Goal: Information Seeking & Learning: Learn about a topic

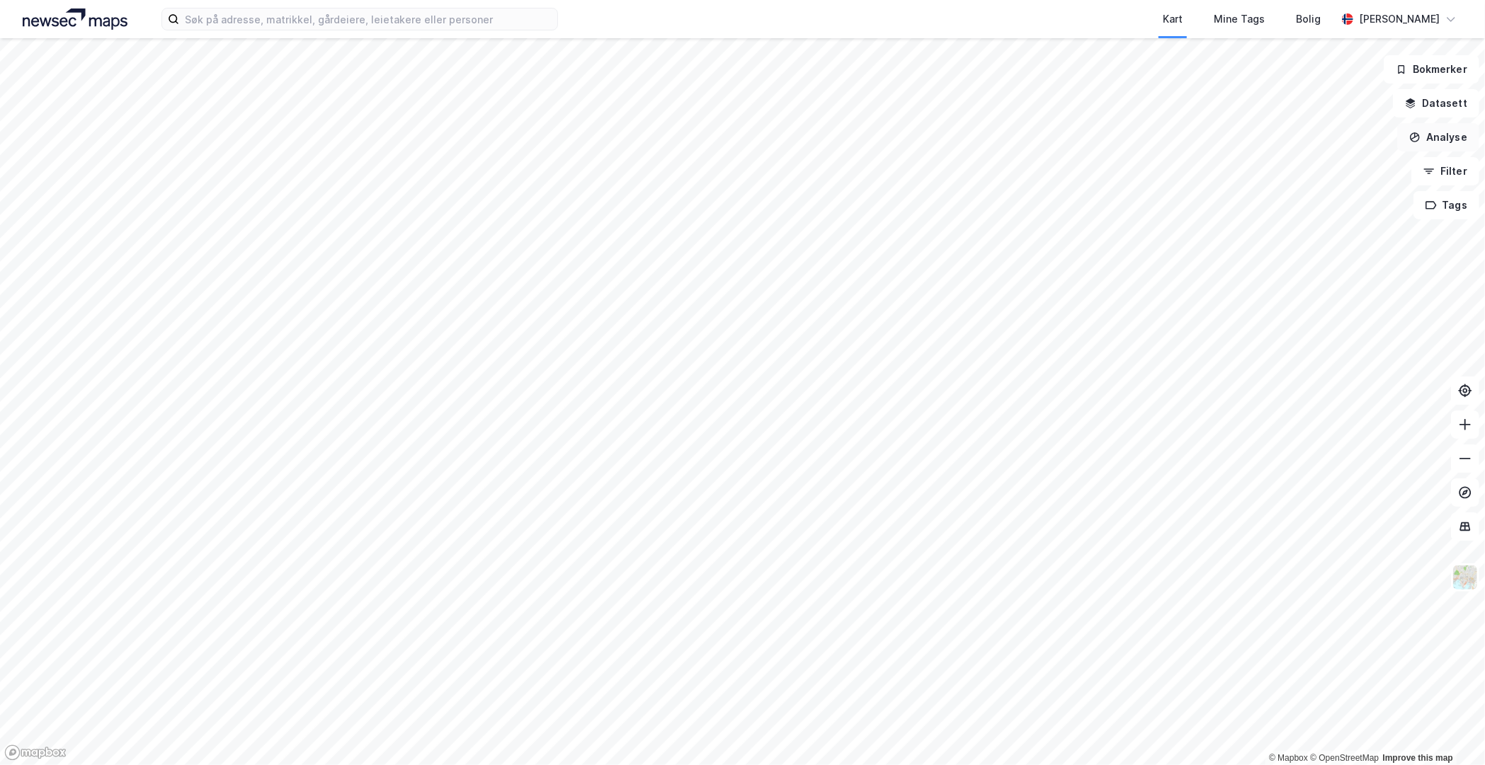
click at [1434, 130] on button "Analyse" at bounding box center [1438, 137] width 82 height 28
click at [1308, 251] on div "Reisetidsanalyse" at bounding box center [1314, 255] width 123 height 12
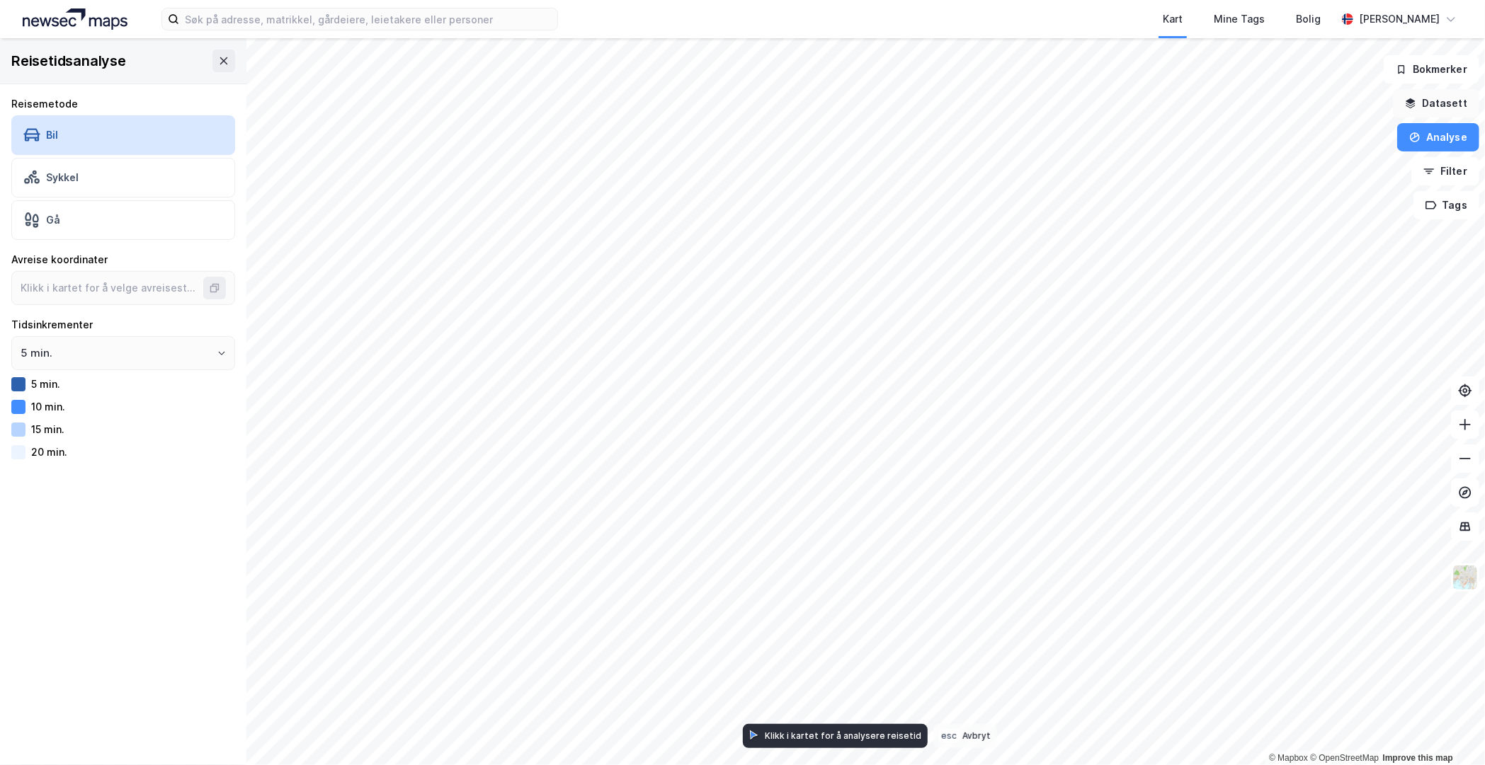
click at [1463, 105] on button "Datasett" at bounding box center [1436, 103] width 86 height 28
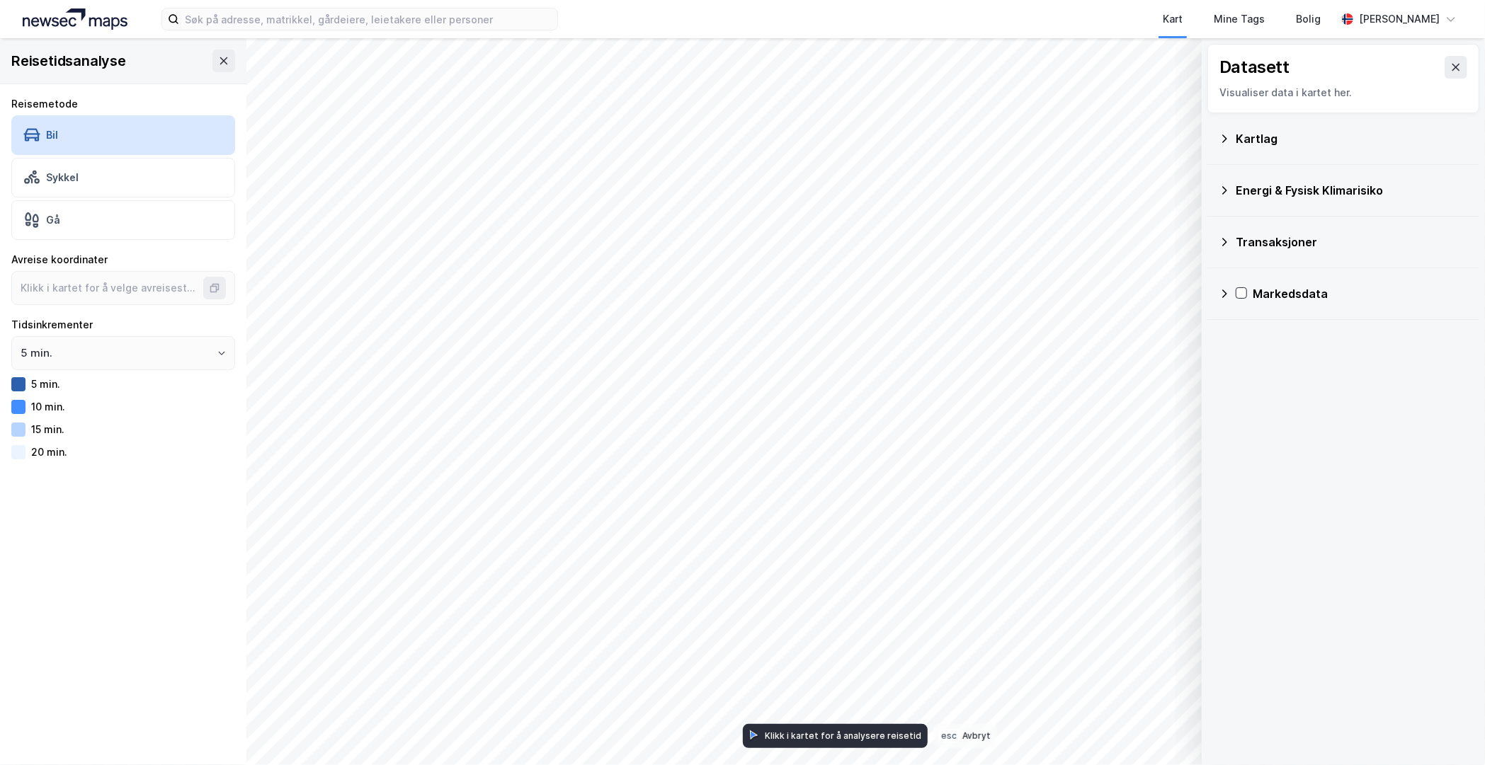
click at [1258, 134] on div "Kartlag" at bounding box center [1352, 138] width 232 height 17
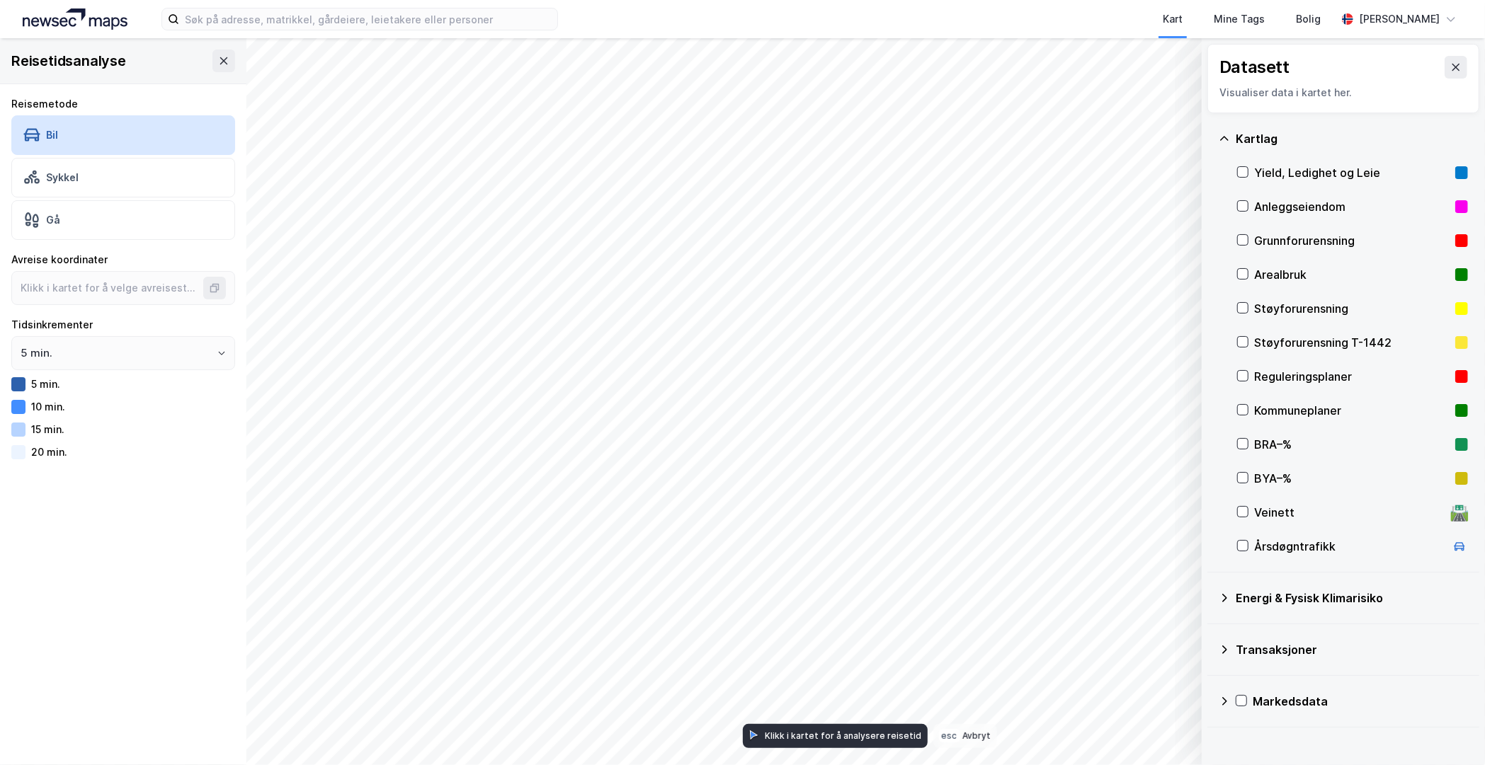
click at [1258, 134] on div "Kartlag" at bounding box center [1352, 138] width 232 height 17
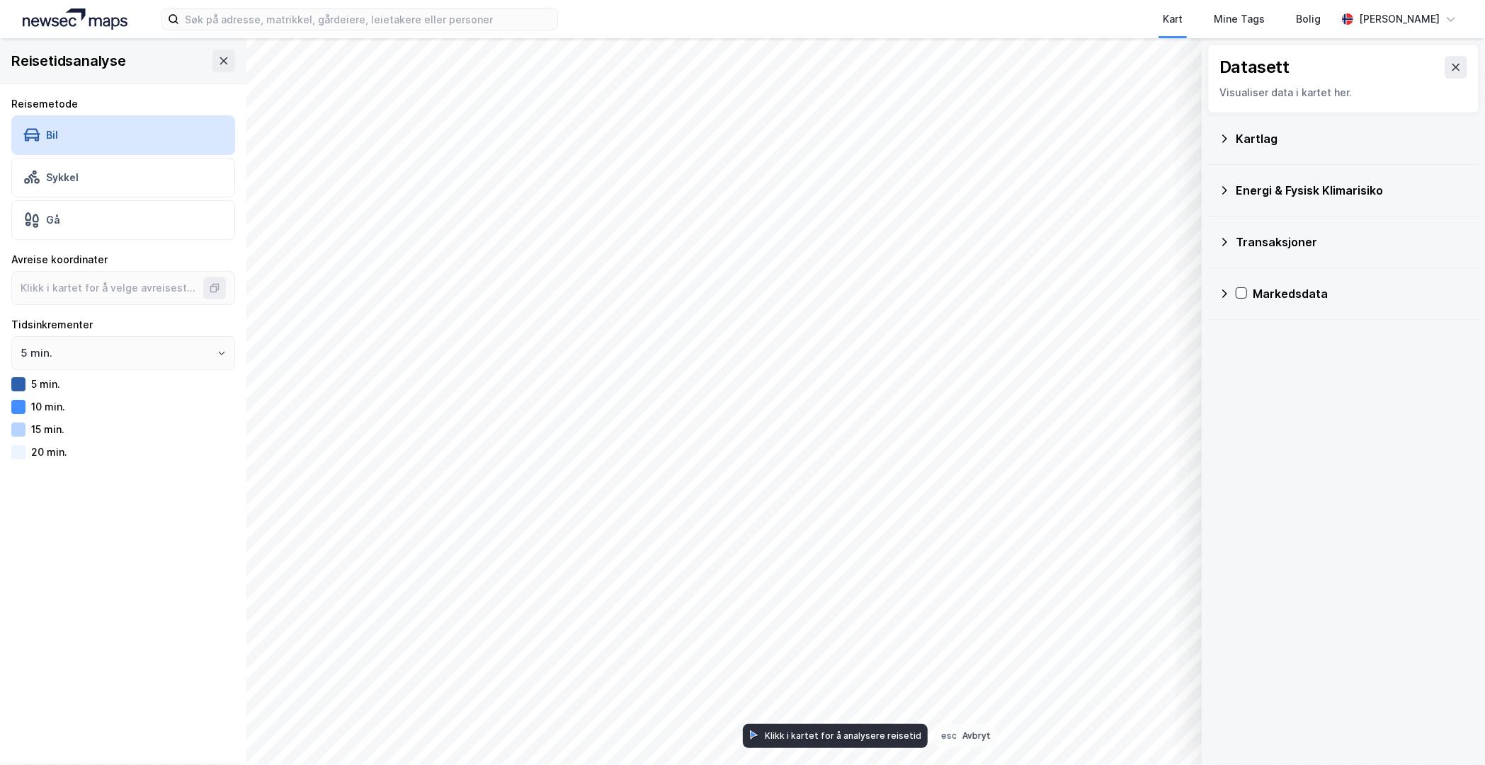
click at [1225, 190] on icon at bounding box center [1224, 190] width 11 height 11
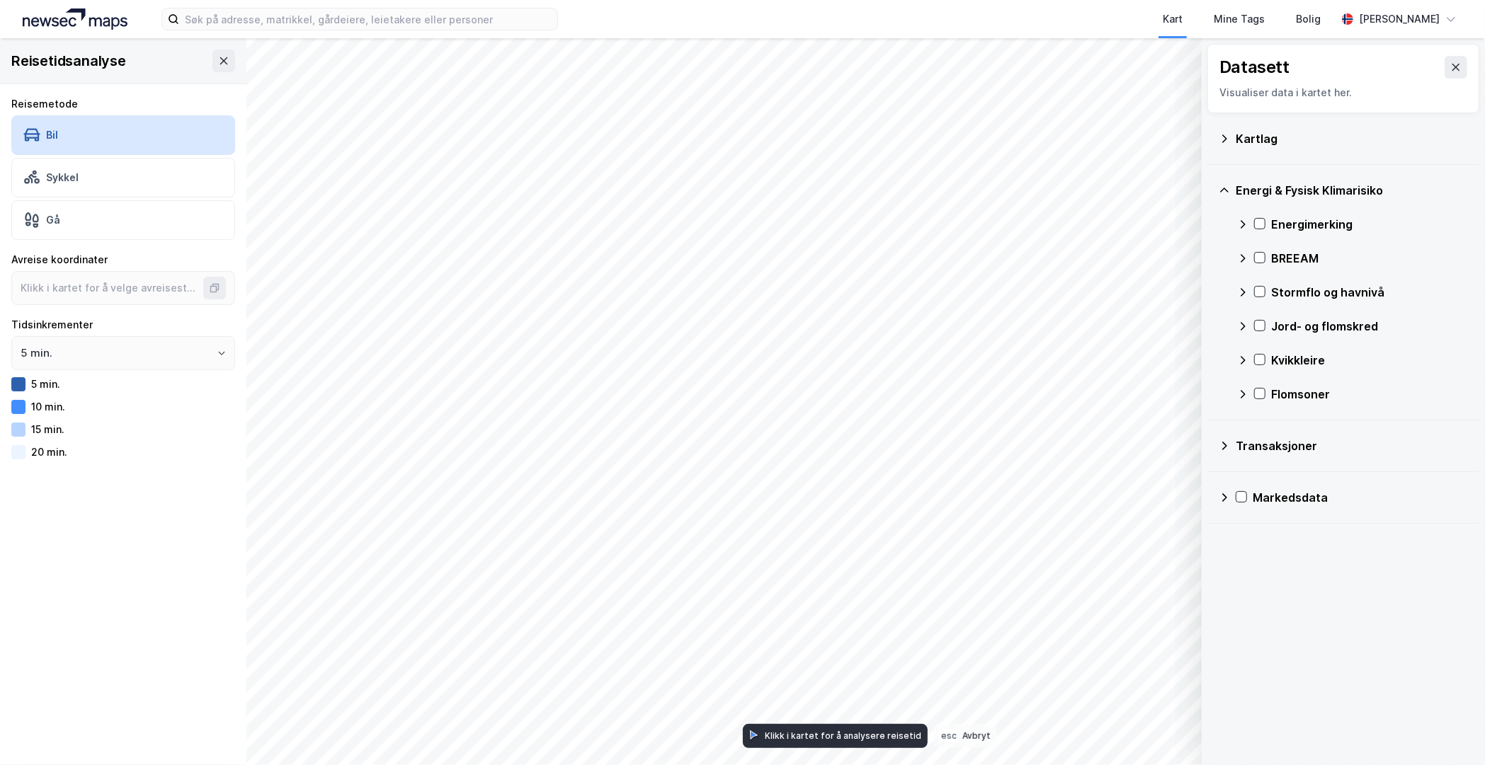
click at [1225, 190] on icon at bounding box center [1224, 190] width 11 height 11
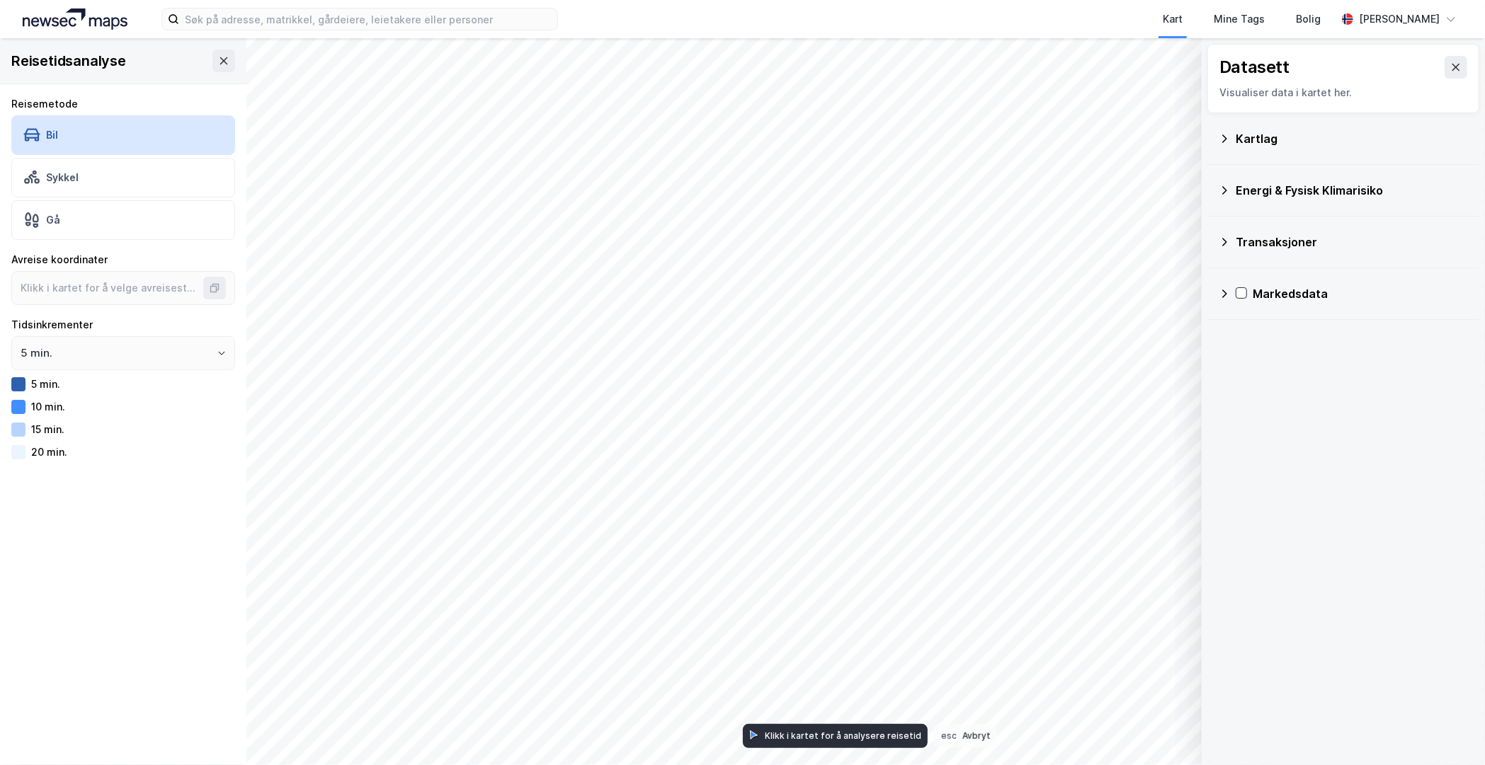
click at [1229, 293] on icon at bounding box center [1224, 293] width 11 height 11
click at [1228, 142] on icon at bounding box center [1224, 138] width 11 height 11
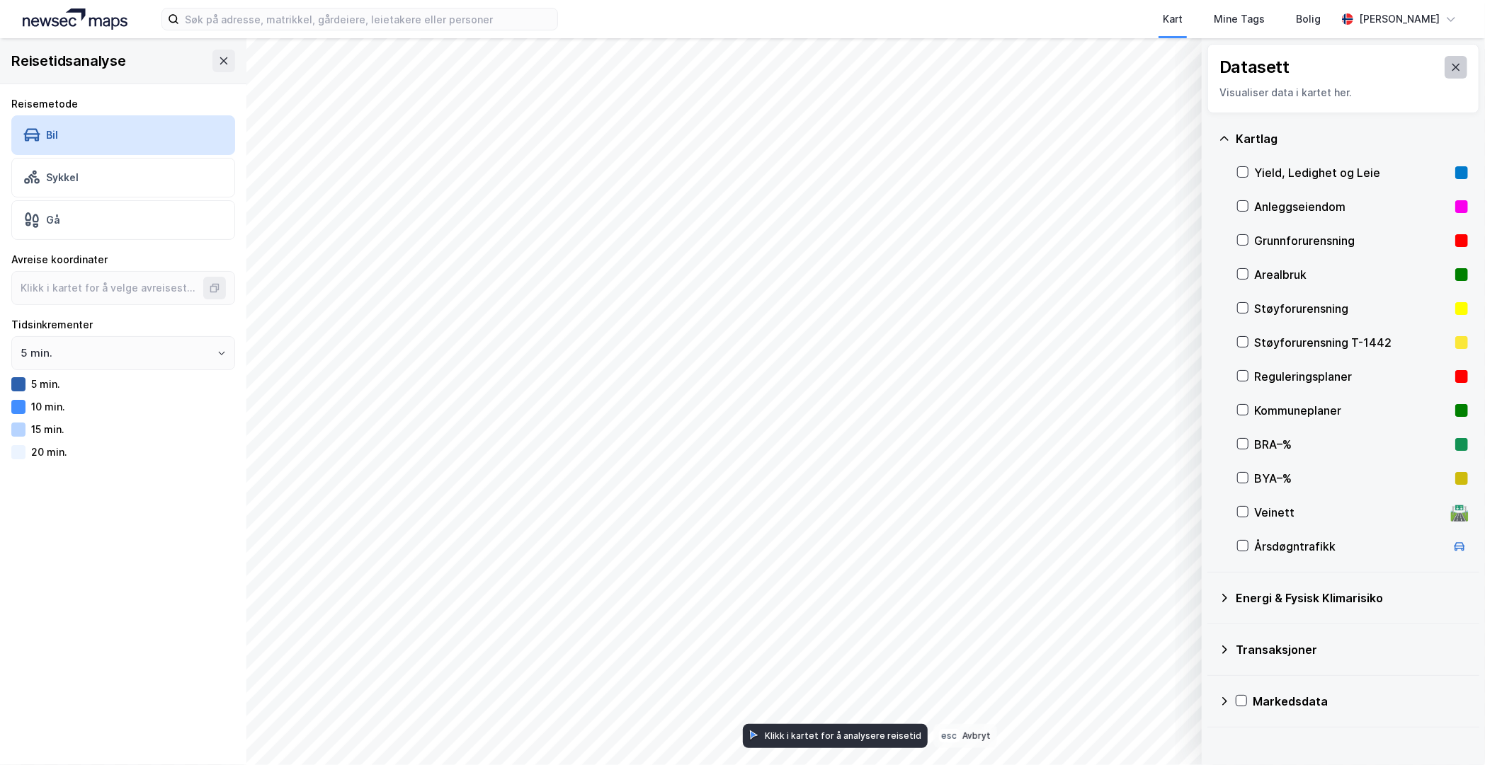
click at [1450, 69] on icon at bounding box center [1455, 67] width 11 height 11
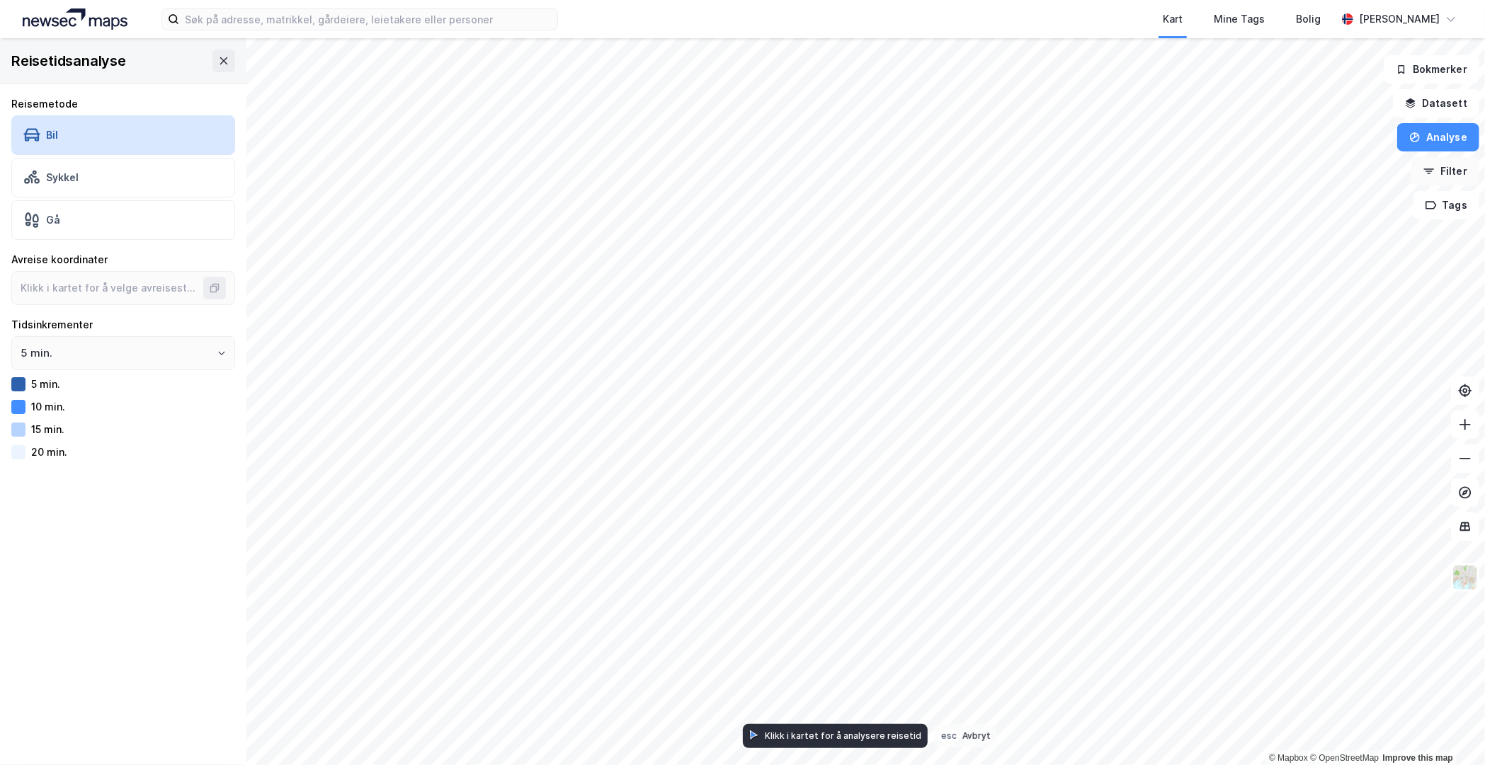
click at [1448, 170] on button "Filter" at bounding box center [1445, 171] width 68 height 28
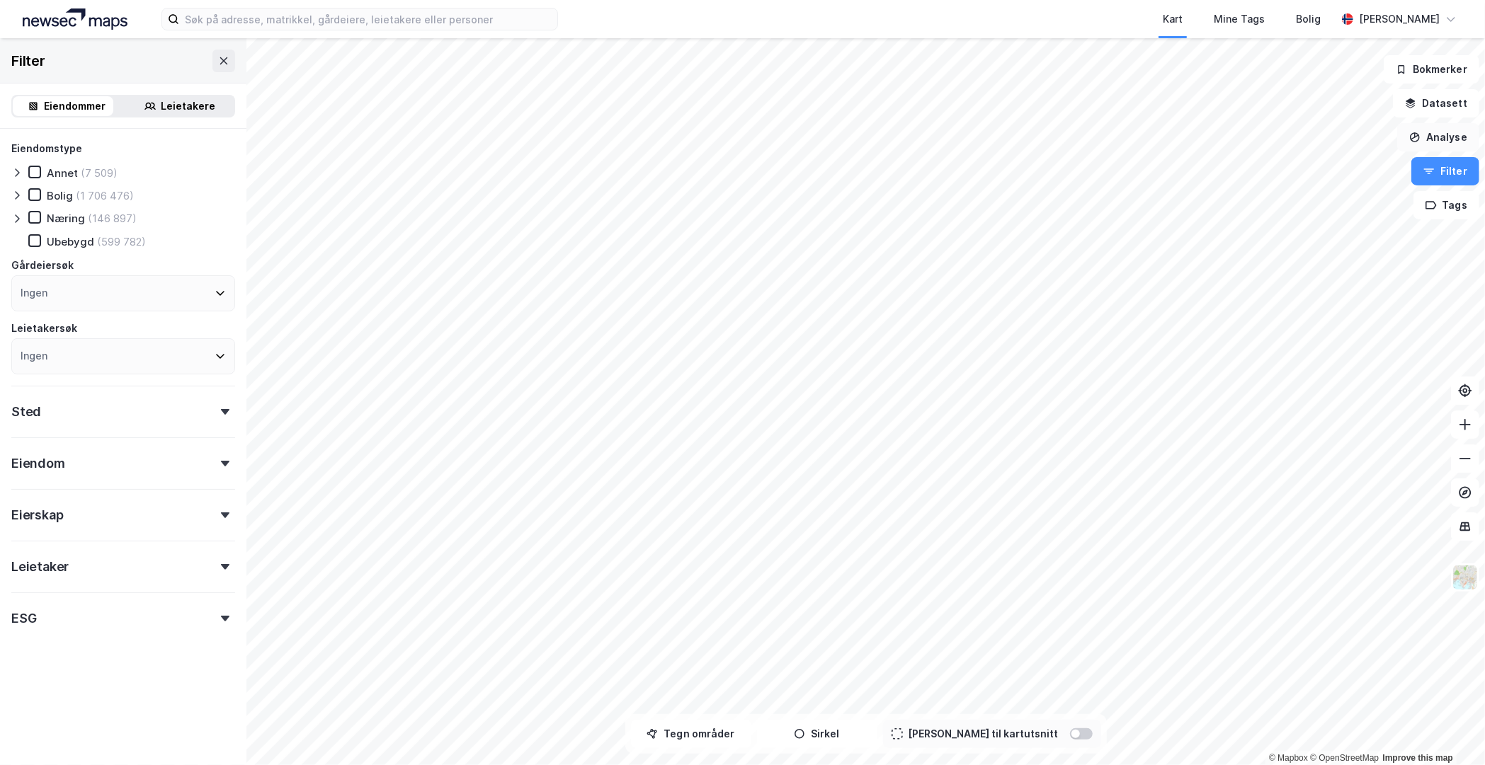
click at [1436, 139] on button "Analyse" at bounding box center [1438, 137] width 82 height 28
click at [1328, 253] on div "Reisetidsanalyse" at bounding box center [1314, 255] width 123 height 12
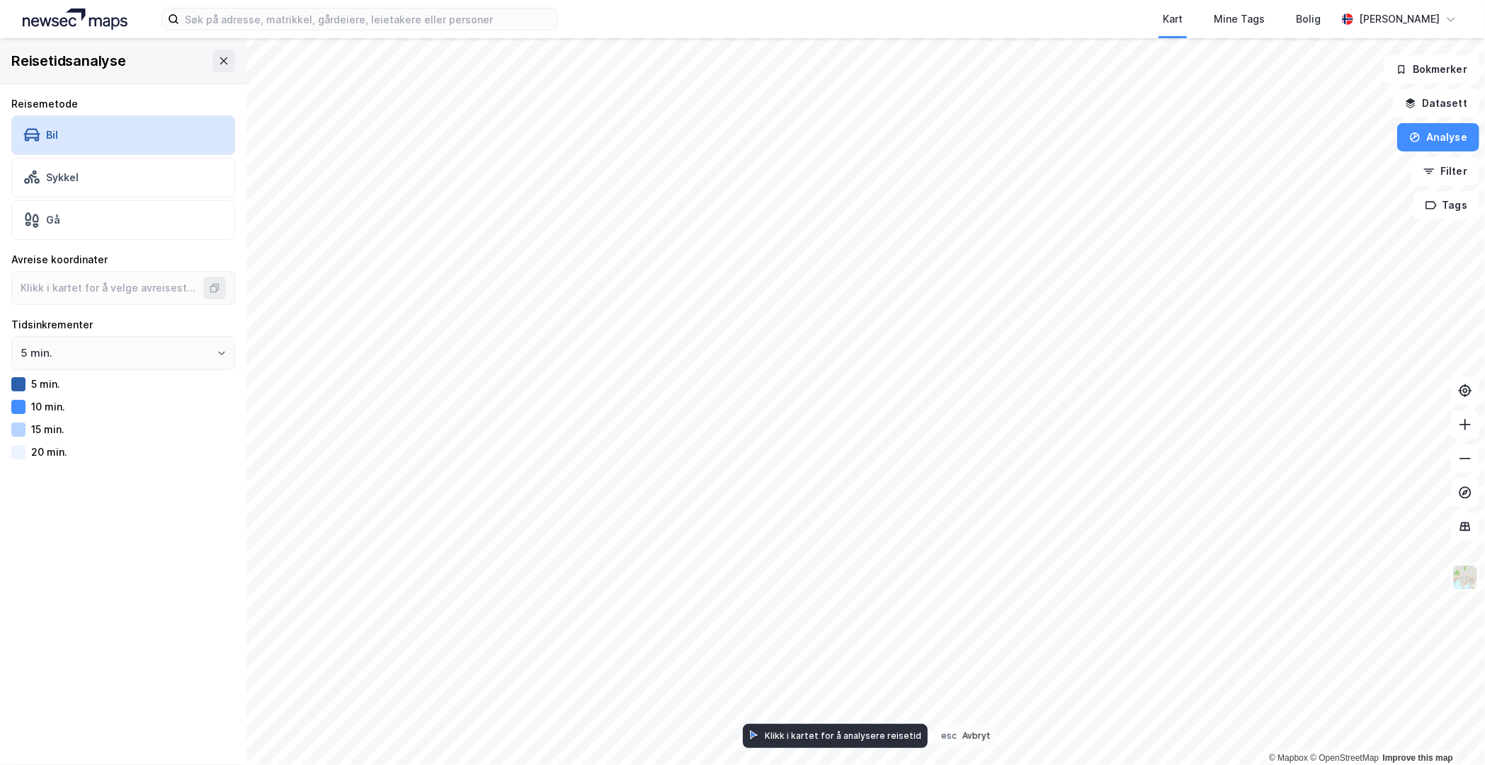
type input "60.08828913118856, 11.146981881703937"
click at [216, 351] on button "5 min." at bounding box center [221, 353] width 11 height 11
click at [217, 350] on icon "Close" at bounding box center [221, 353] width 8 height 8
click at [1442, 137] on button "Analyse" at bounding box center [1438, 137] width 82 height 28
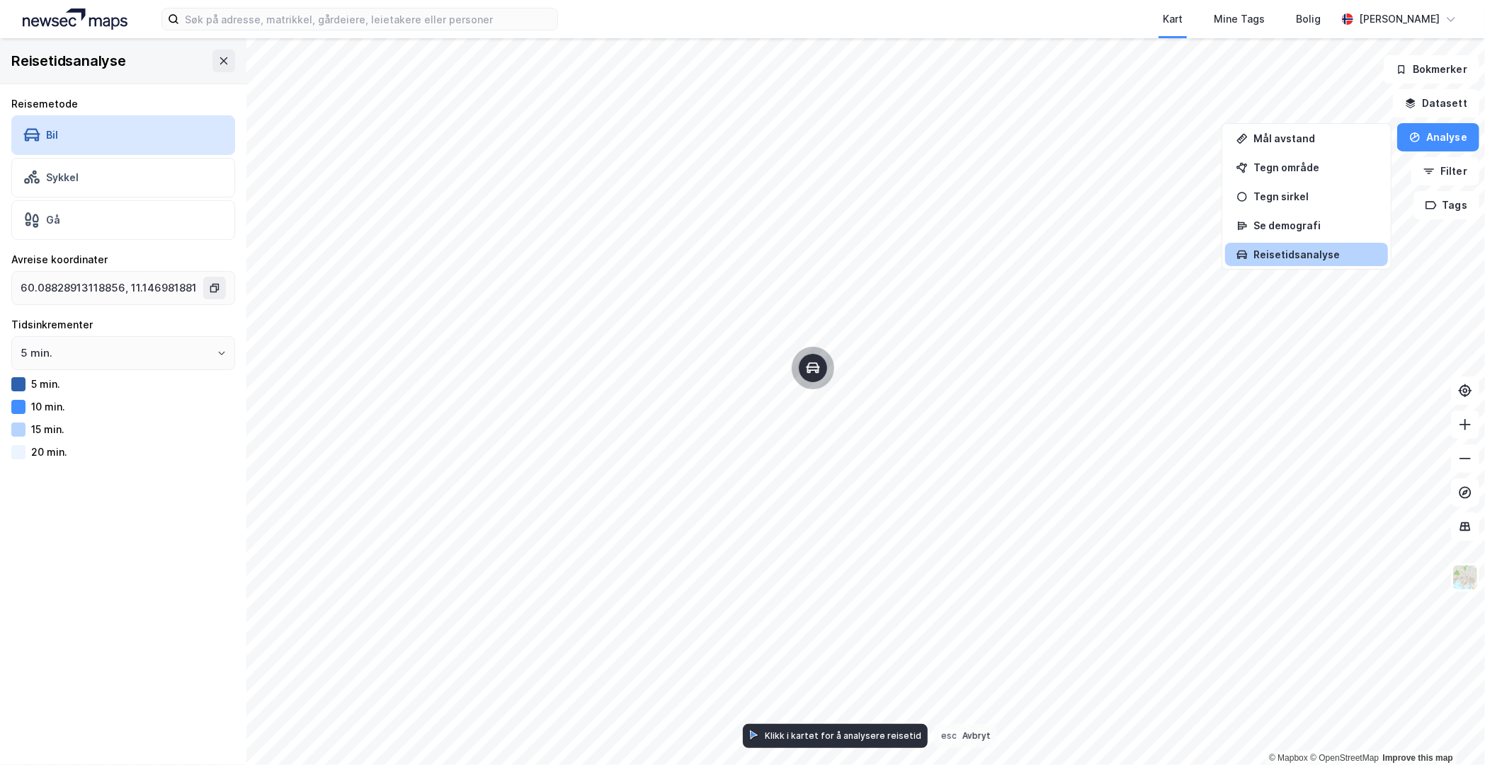
click at [1299, 253] on div "Reisetidsanalyse" at bounding box center [1314, 255] width 123 height 12
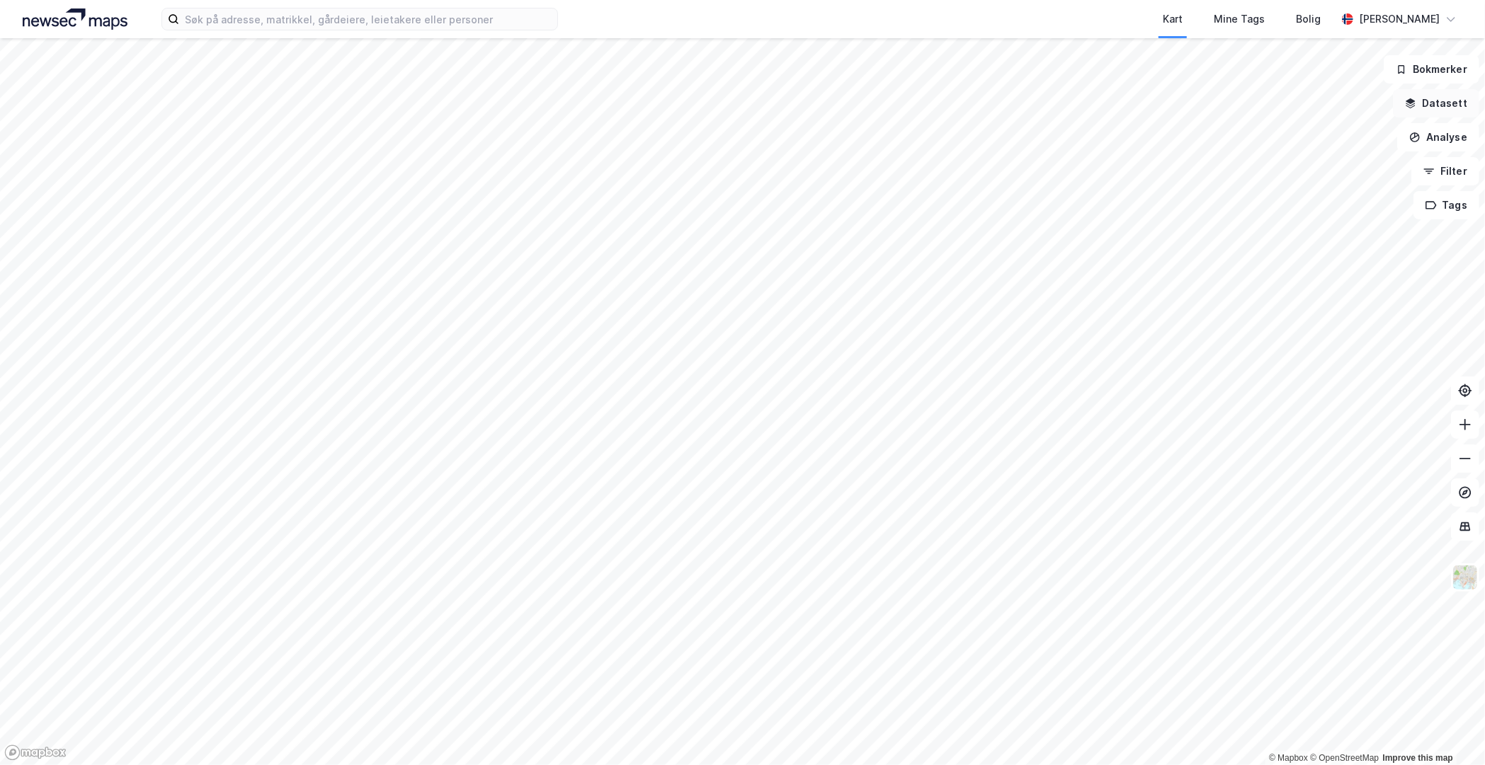
click at [1437, 96] on button "Datasett" at bounding box center [1436, 103] width 86 height 28
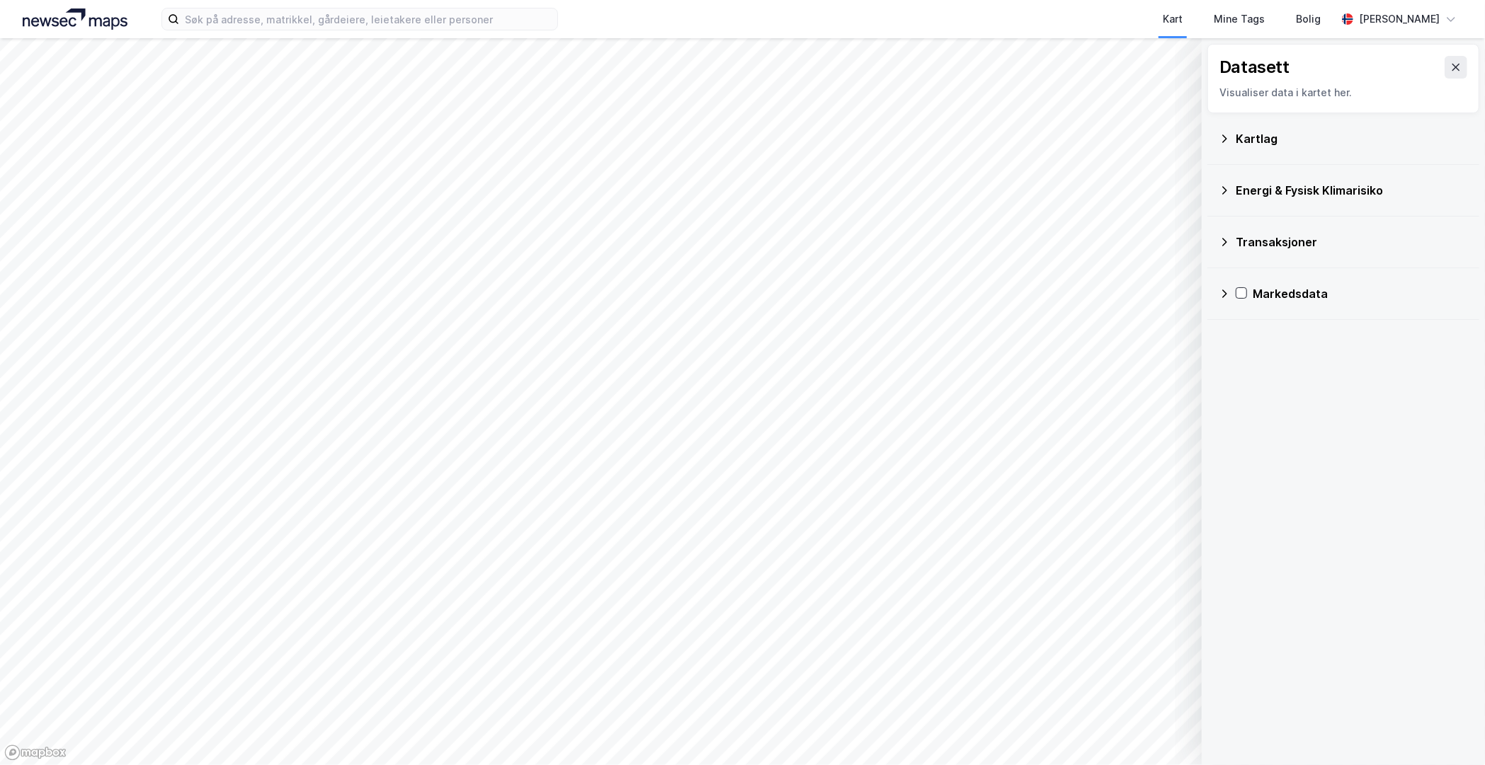
click at [1256, 190] on div "Energi & Fysisk Klimarisiko" at bounding box center [1352, 190] width 232 height 17
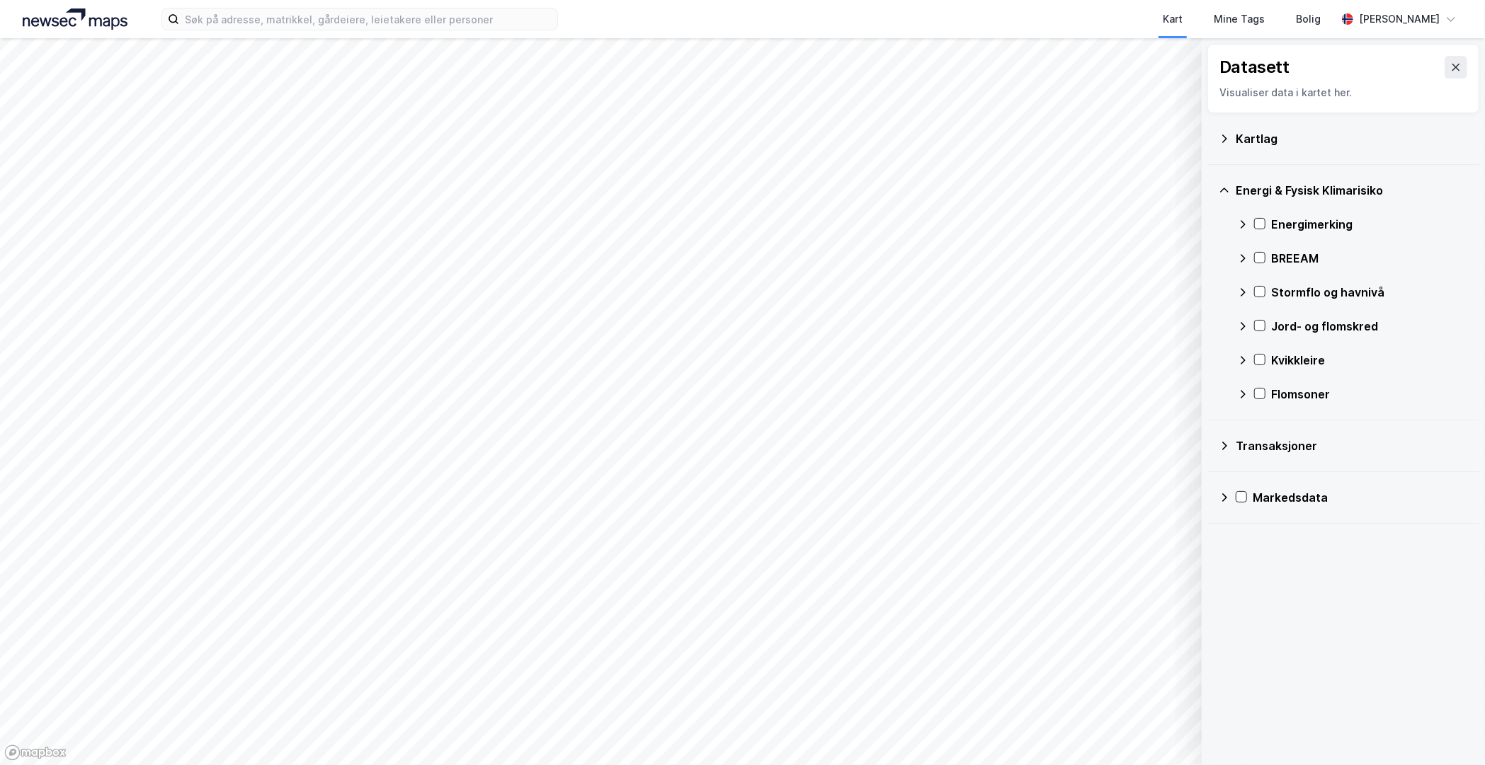
click at [1259, 190] on div "Energi & Fysisk Klimarisiko" at bounding box center [1352, 190] width 232 height 17
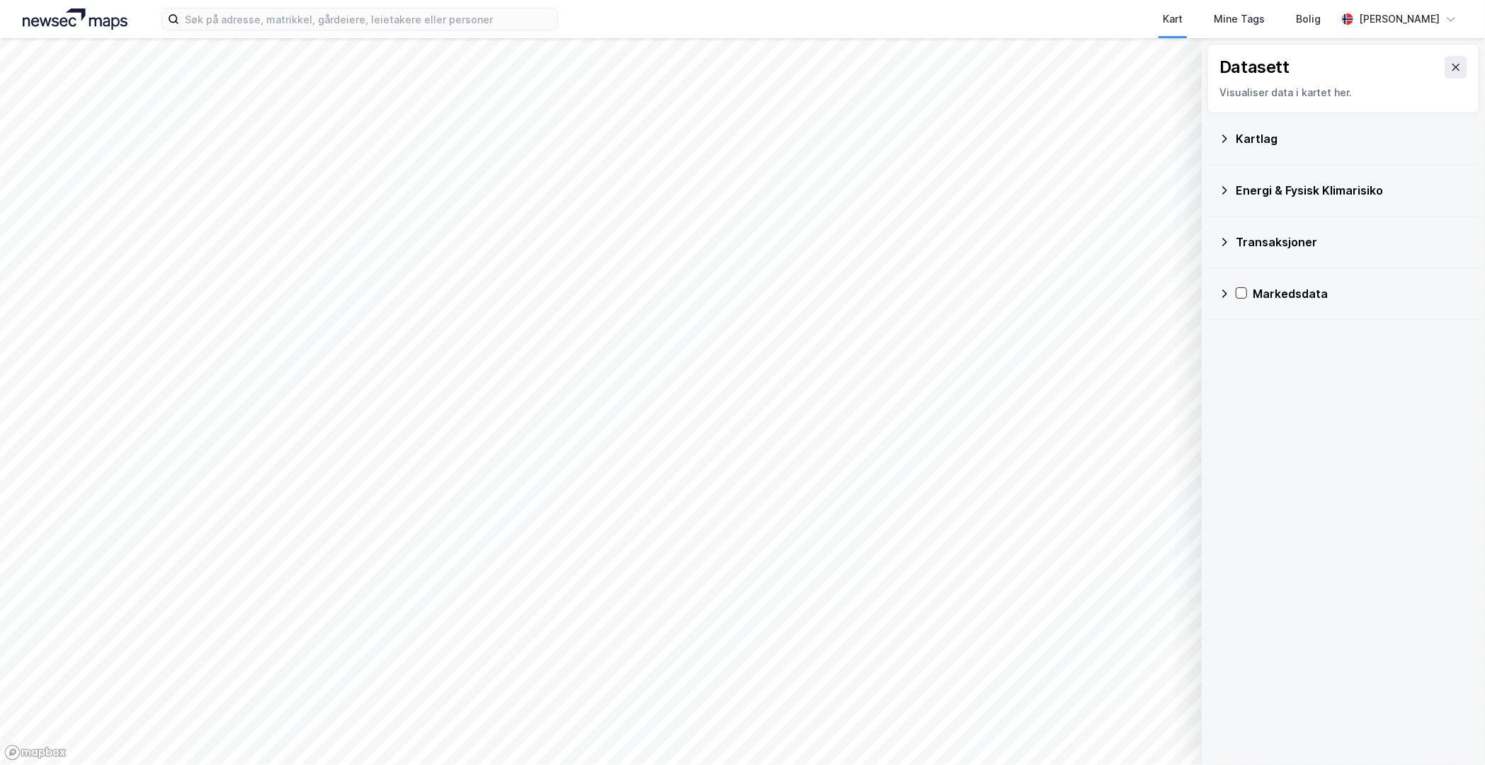
click at [1255, 132] on div "Kartlag" at bounding box center [1352, 138] width 232 height 17
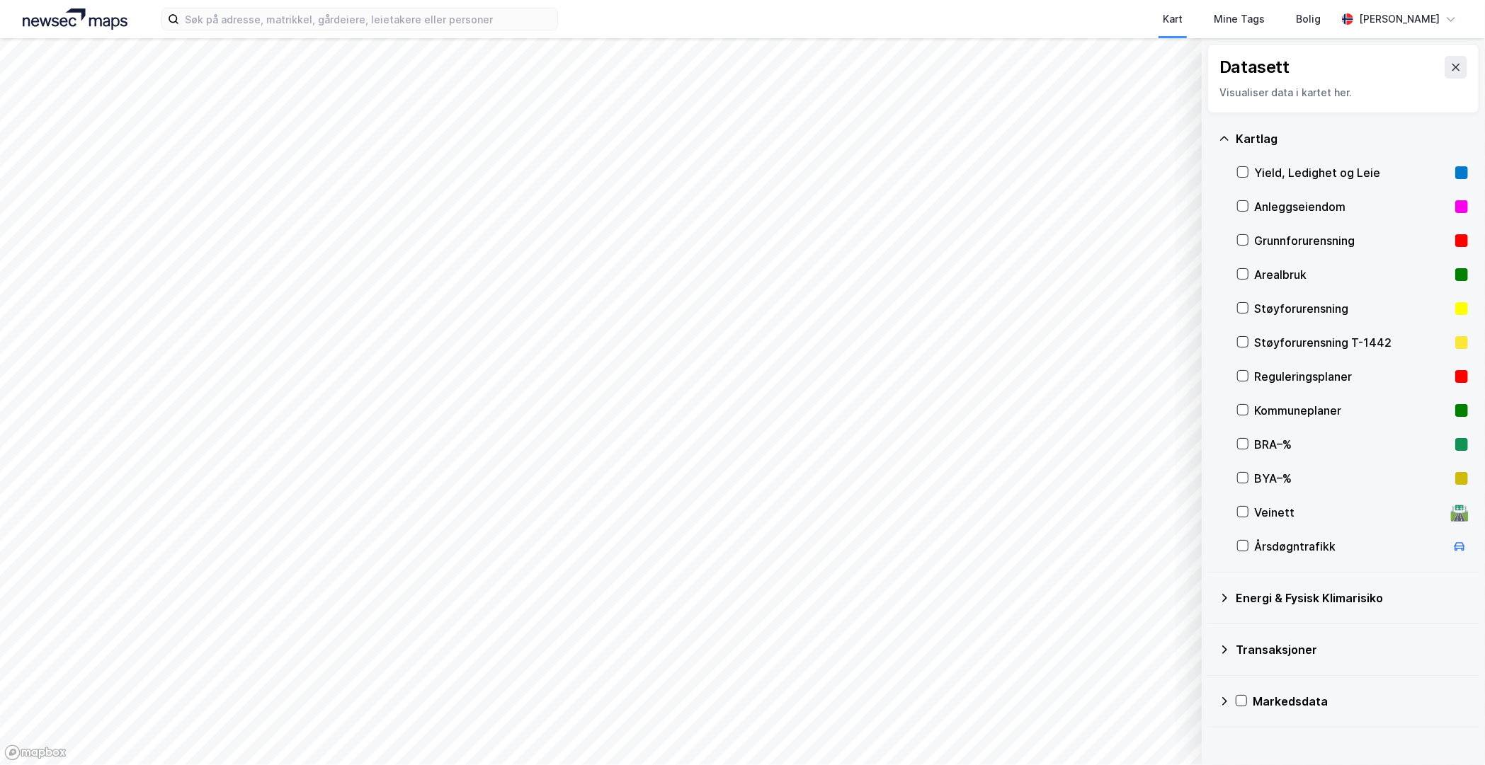
drag, startPoint x: 1289, startPoint y: 545, endPoint x: 1270, endPoint y: 544, distance: 19.8
click at [1287, 545] on div "Årsdøgntrafikk" at bounding box center [1349, 546] width 191 height 17
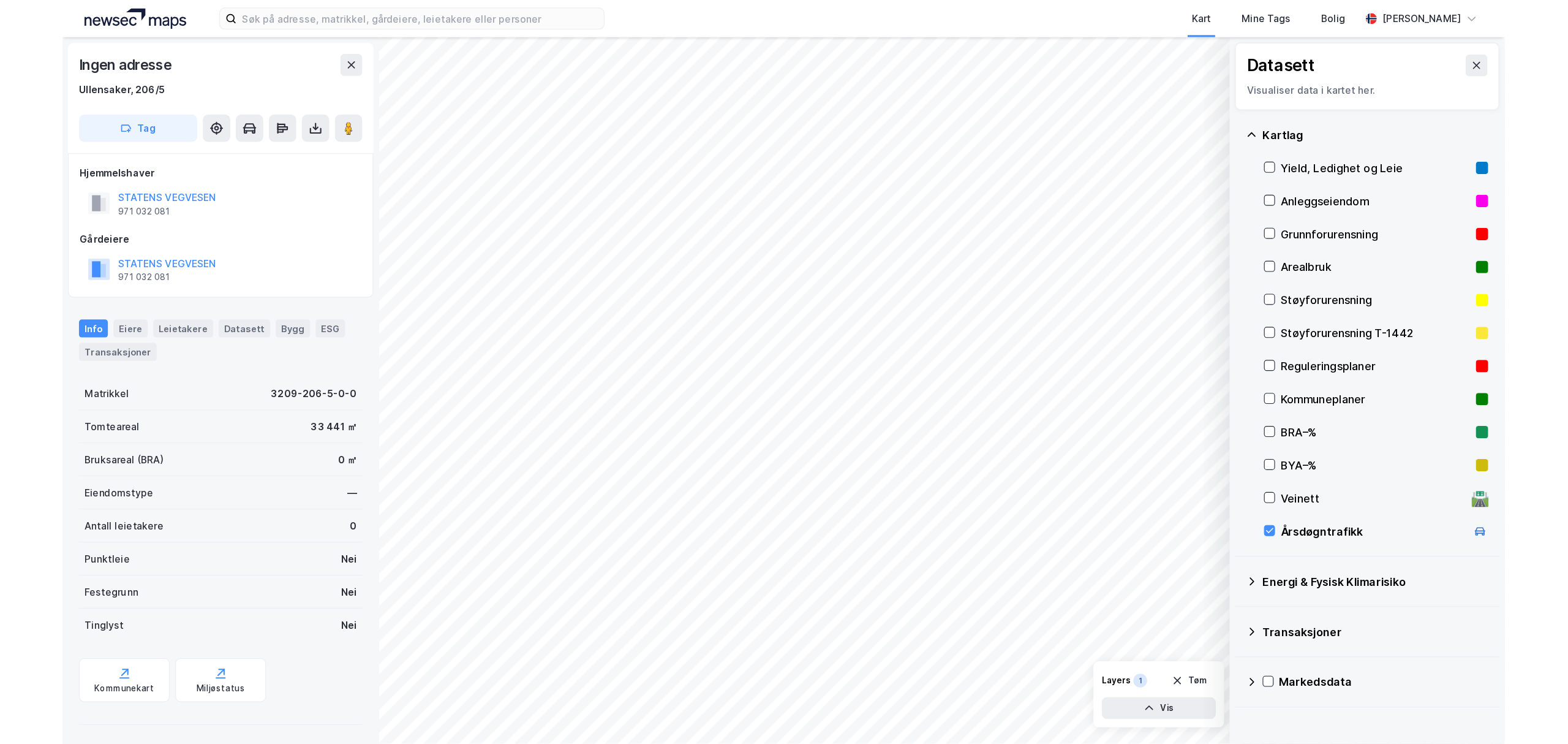
scroll to position [3, 0]
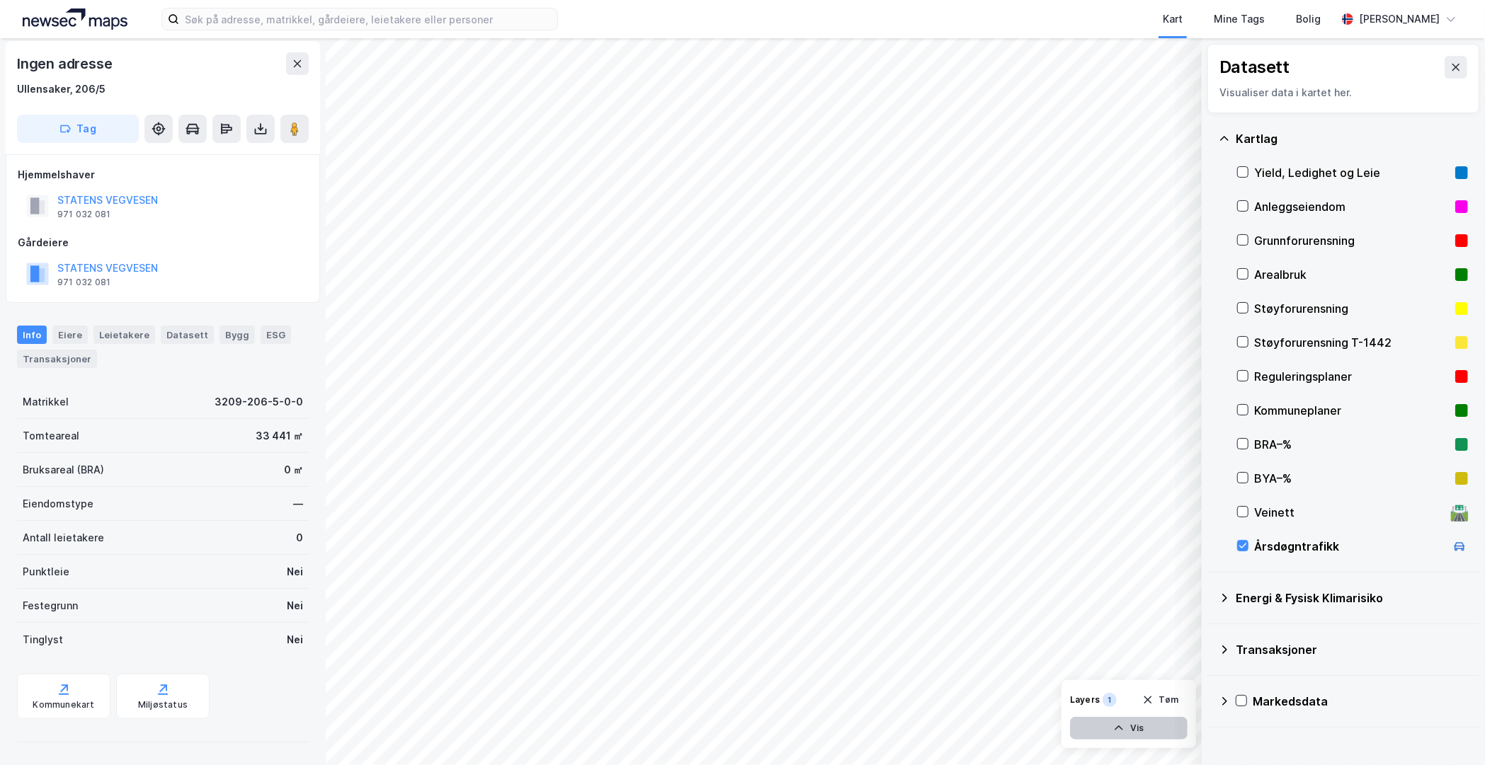
click at [1137, 729] on button "Vis" at bounding box center [1129, 728] width 118 height 23
click at [1074, 724] on icon "button" at bounding box center [1076, 728] width 11 height 11
click at [1454, 544] on icon at bounding box center [1459, 545] width 10 height 7
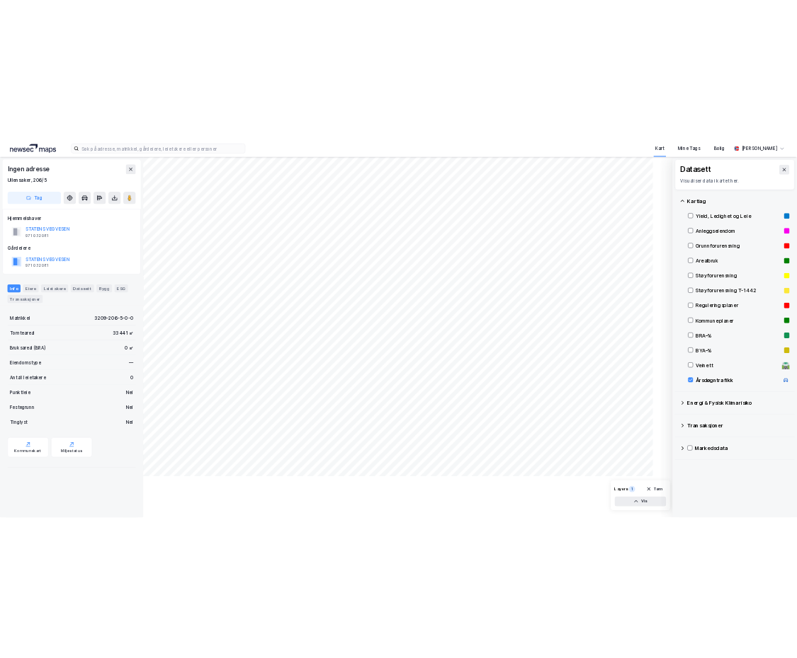
scroll to position [0, 0]
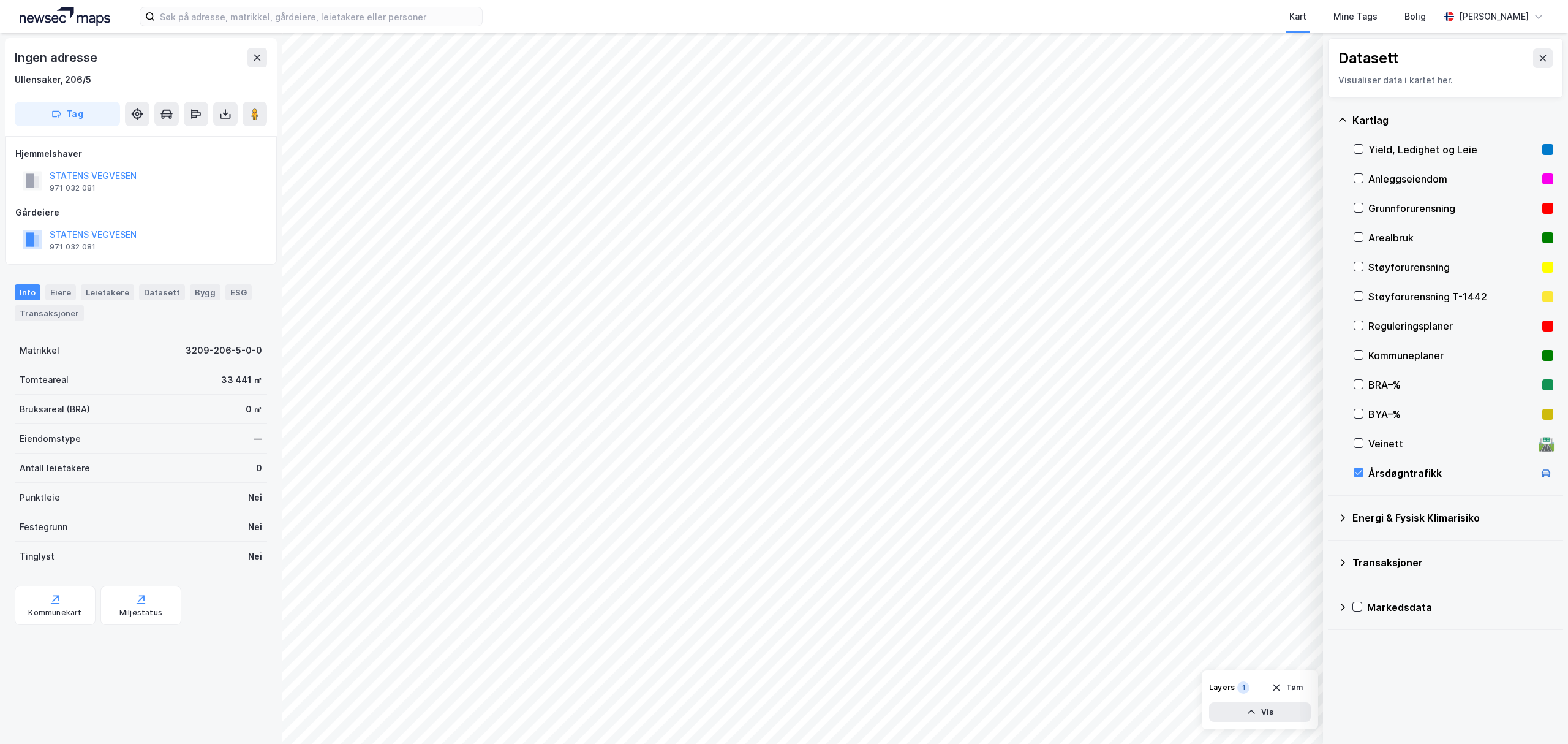
click at [1283, 116] on icon at bounding box center [1341, 119] width 10 height 10
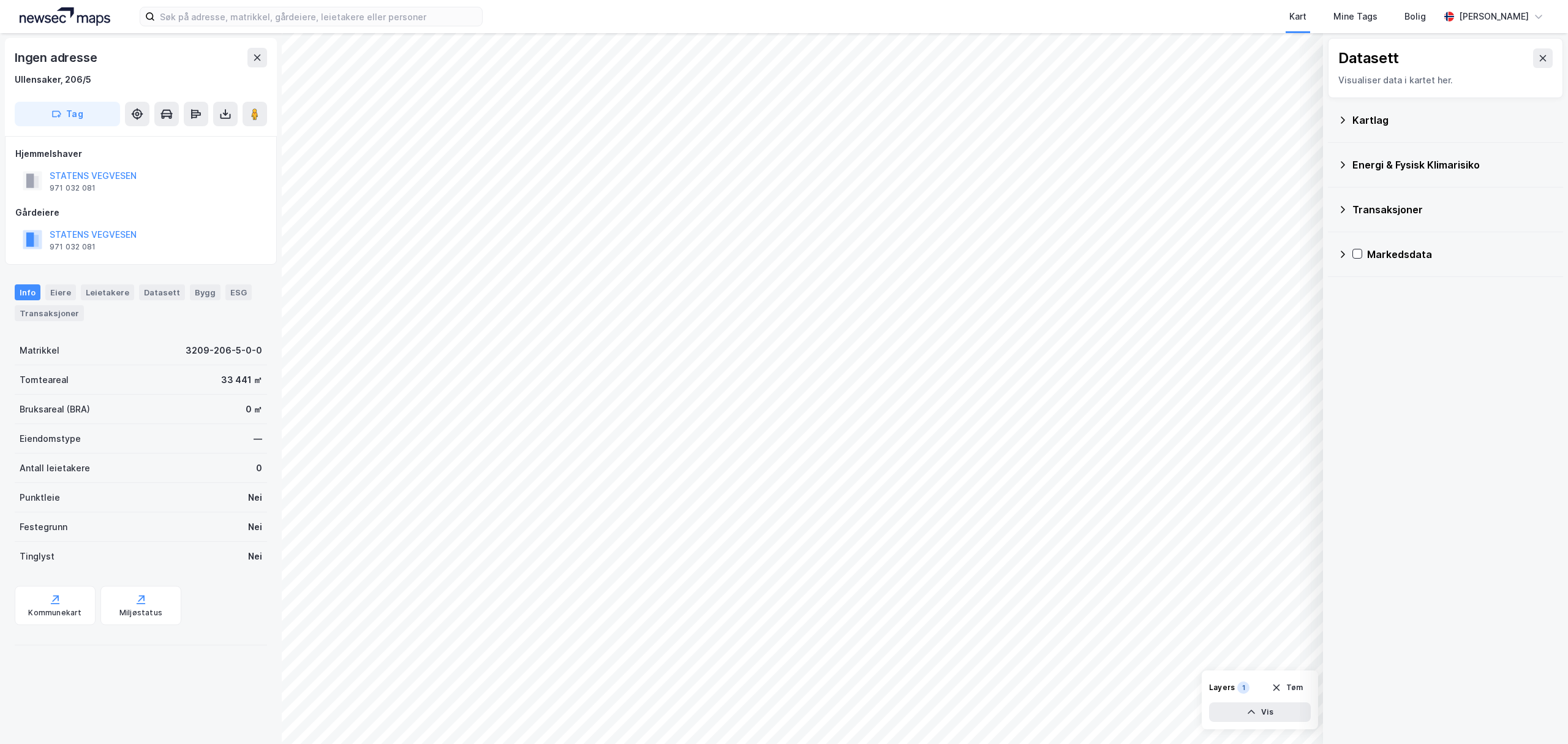
click at [1283, 116] on icon at bounding box center [1341, 119] width 10 height 10
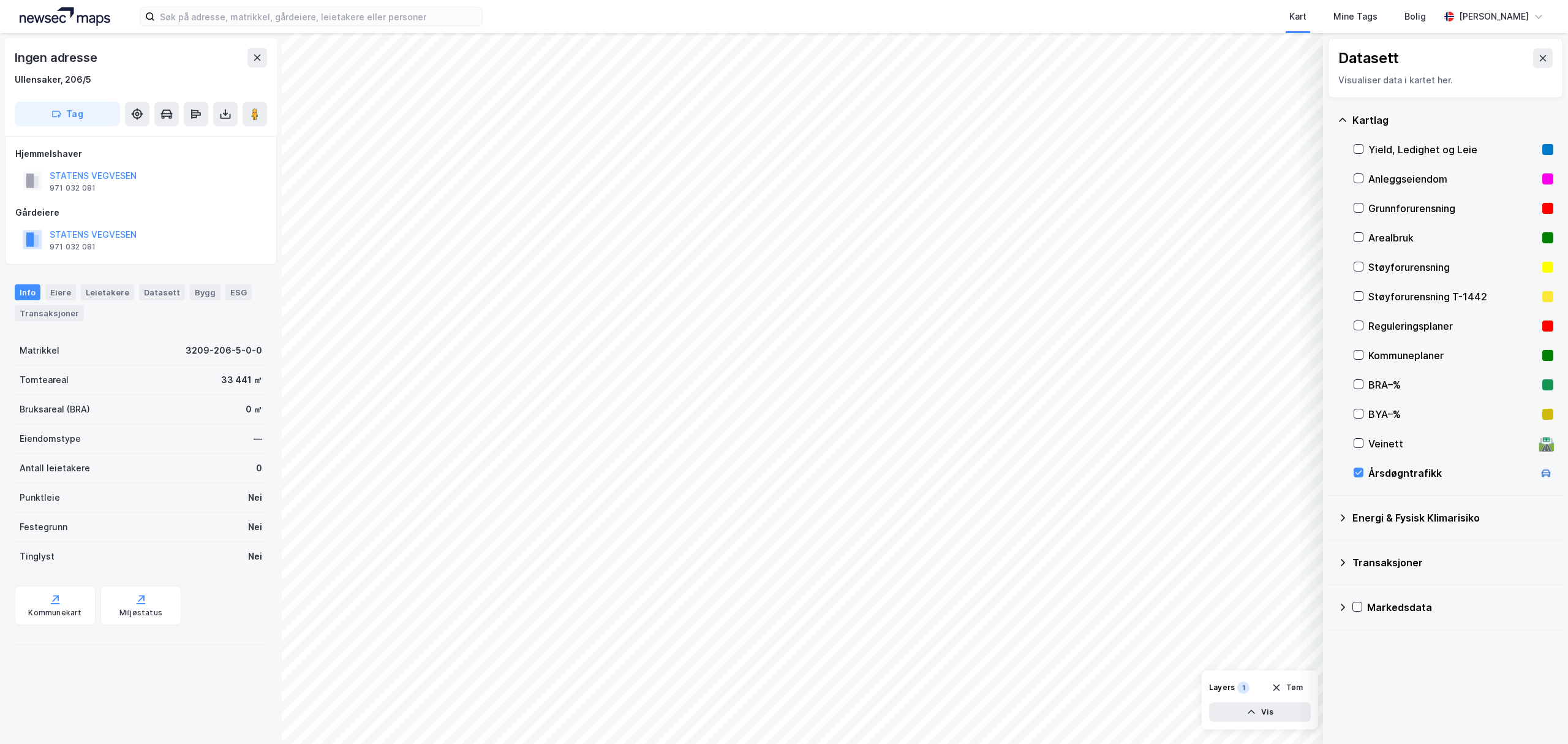
click at [1222, 662] on div "Layers" at bounding box center [1222, 687] width 26 height 10
click at [1249, 662] on icon "button" at bounding box center [1251, 711] width 10 height 10
click at [1191, 662] on div "Årsdøgntrafikk" at bounding box center [1188, 689] width 59 height 10
click at [1257, 662] on icon at bounding box center [1253, 684] width 10 height 10
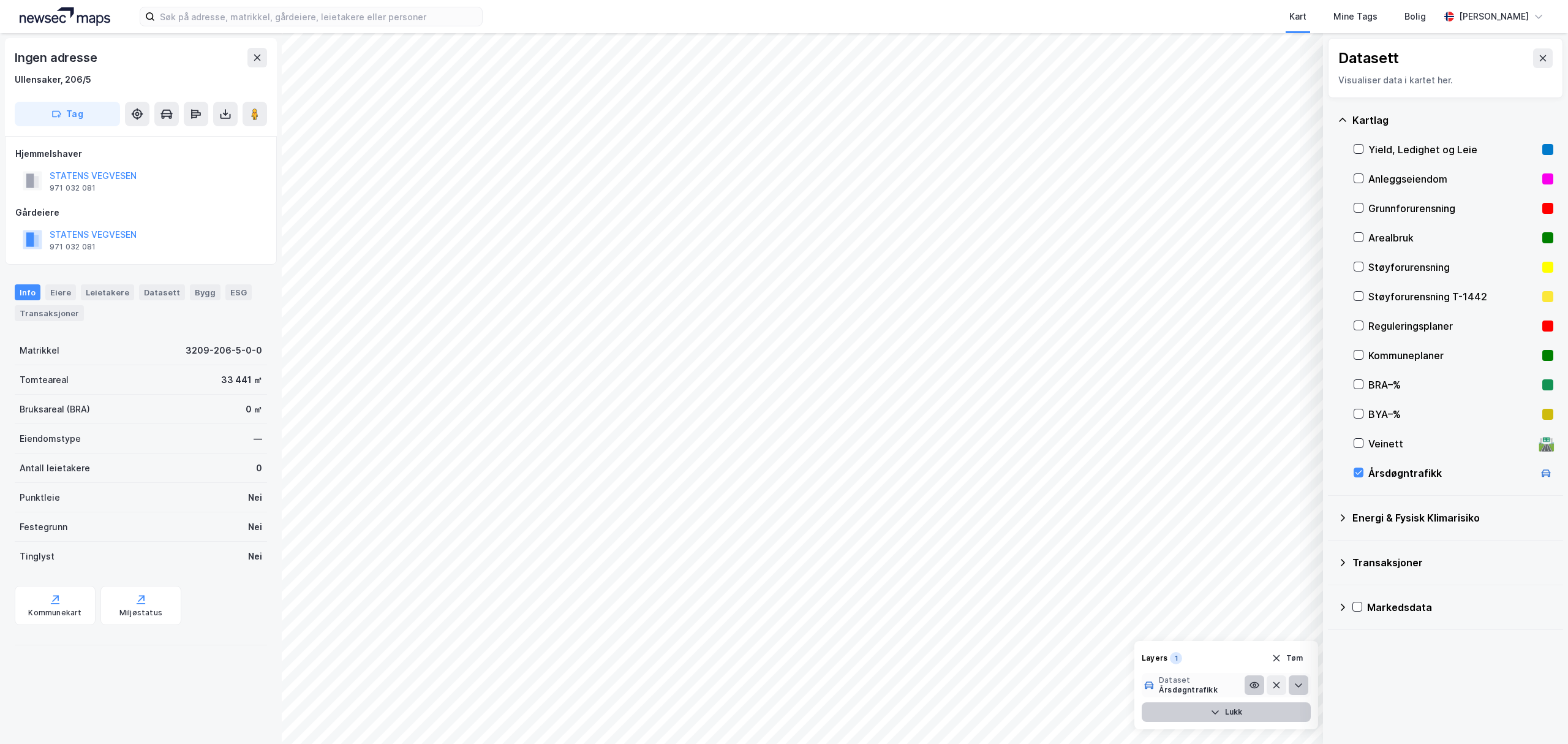
click at [1283, 662] on icon at bounding box center [1297, 684] width 10 height 10
drag, startPoint x: 1207, startPoint y: 686, endPoint x: 1167, endPoint y: 685, distance: 40.0
click at [1167, 662] on div "70,000 +" at bounding box center [1226, 687] width 169 height 20
